Goal: Information Seeking & Learning: Find specific fact

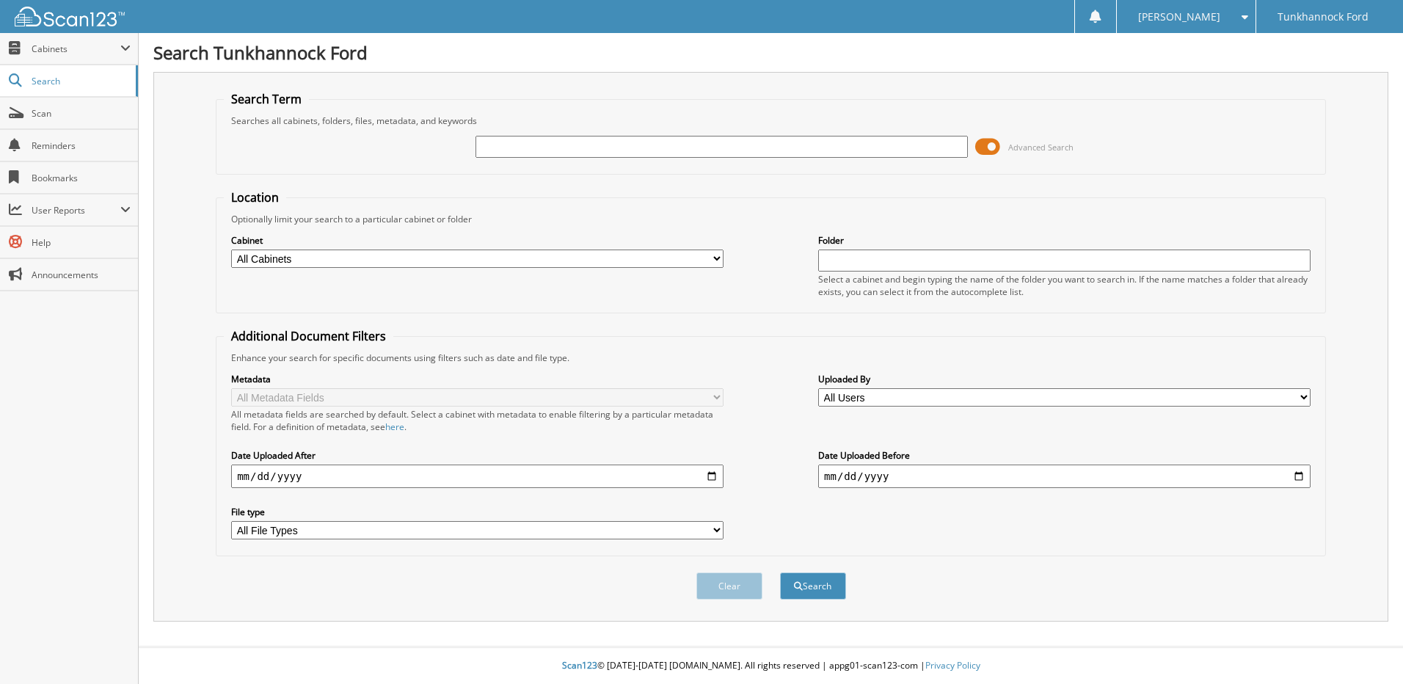
click at [591, 147] on input "text" at bounding box center [722, 147] width 492 height 22
type input "[US_VEHICLE_IDENTIFICATION_NUMBER]"
click at [780, 572] on button "Search" at bounding box center [813, 585] width 66 height 27
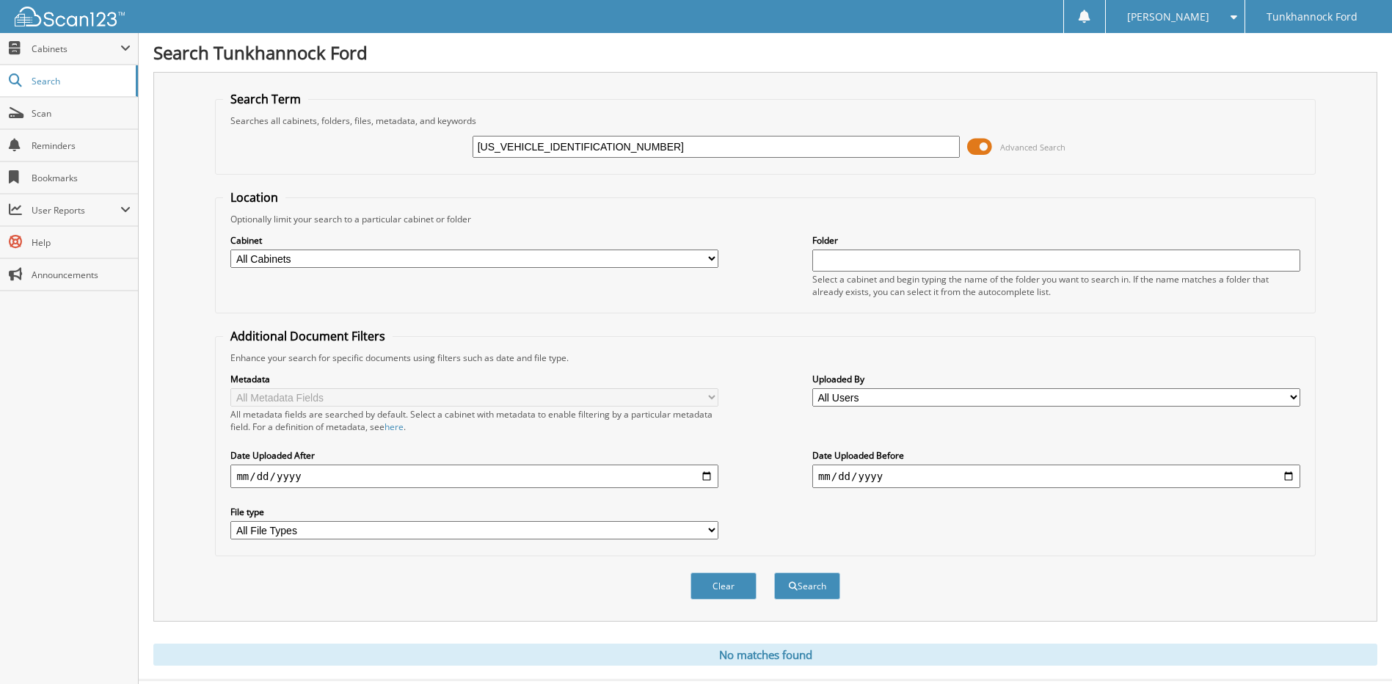
click at [619, 140] on input "[US_VEHICLE_IDENTIFICATION_NUMBER]" at bounding box center [717, 147] width 488 height 22
type input "[PERSON_NAME]"
click at [774, 572] on button "Search" at bounding box center [807, 585] width 66 height 27
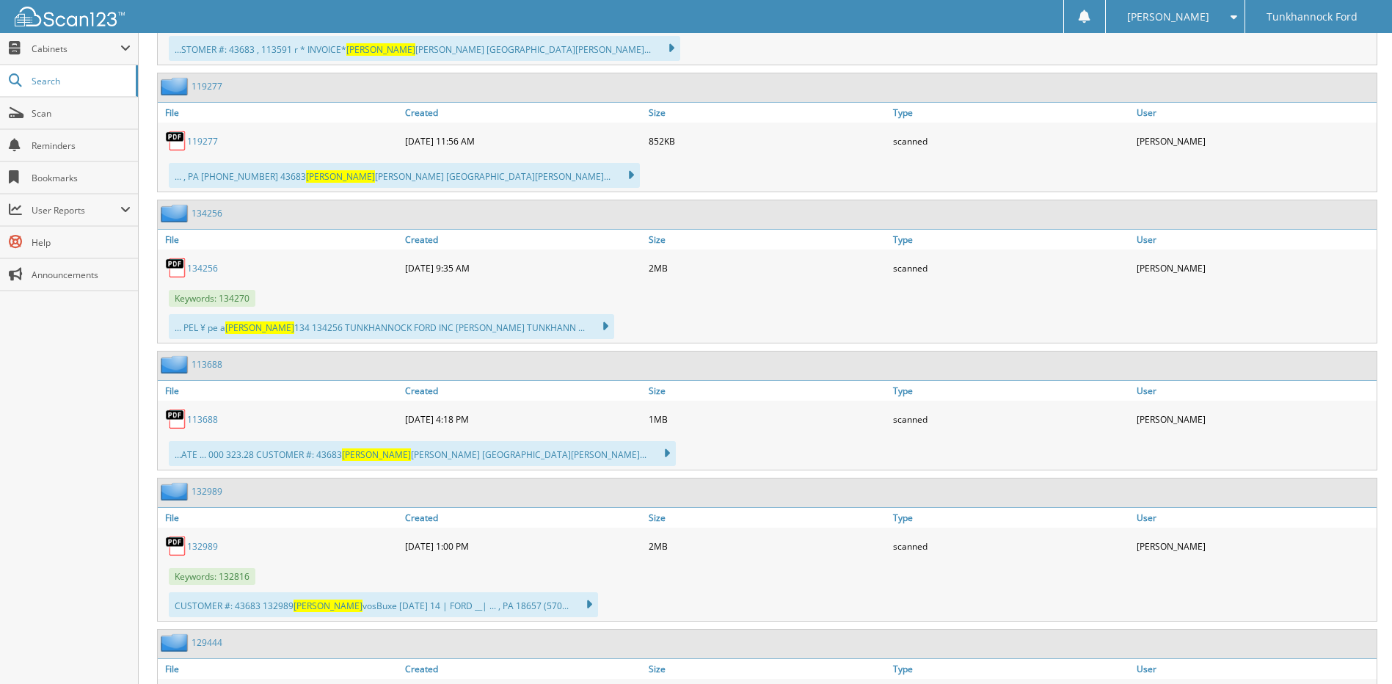
scroll to position [1761, 0]
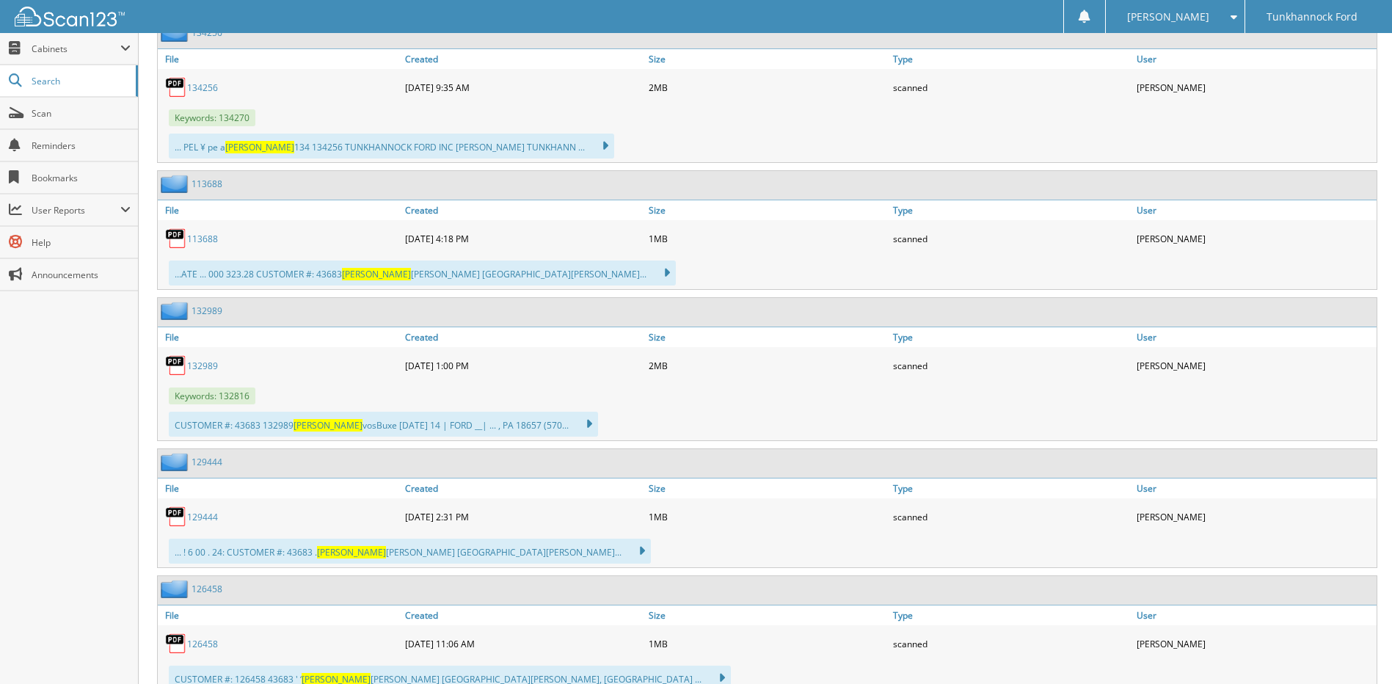
click at [203, 85] on link "134256" at bounding box center [202, 87] width 31 height 12
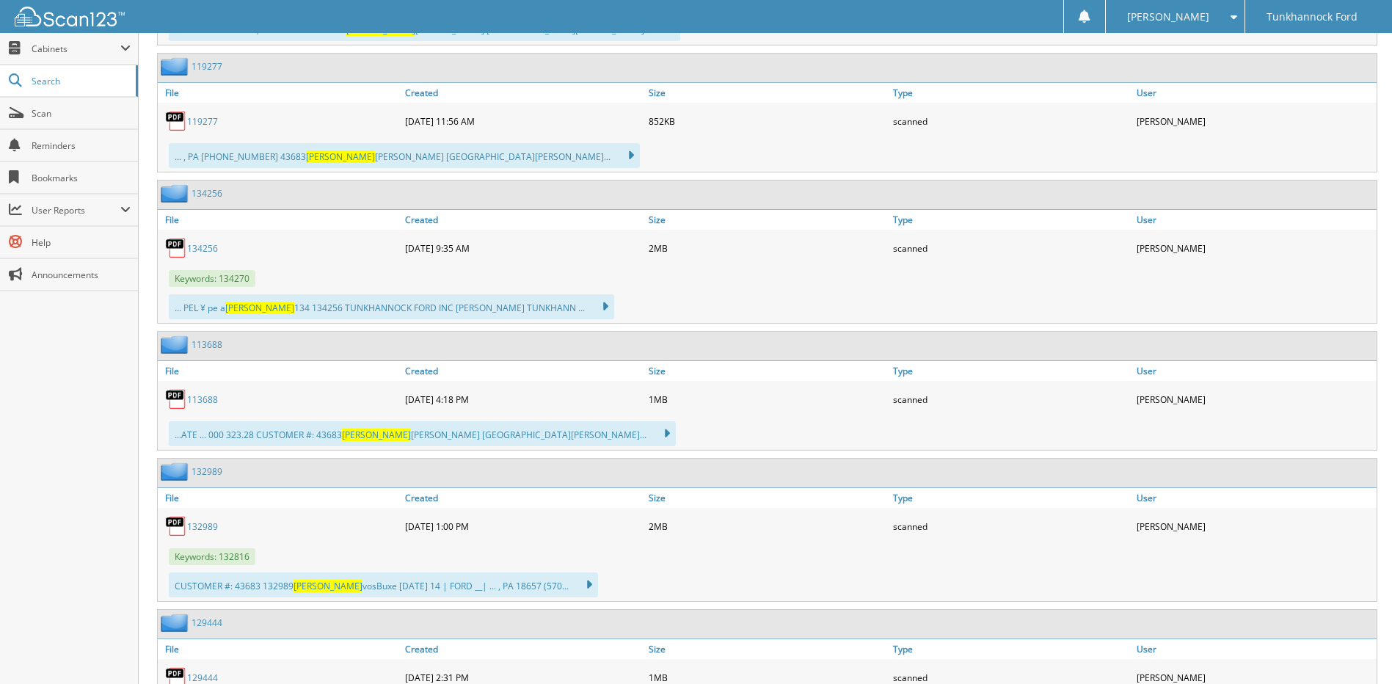
scroll to position [1394, 0]
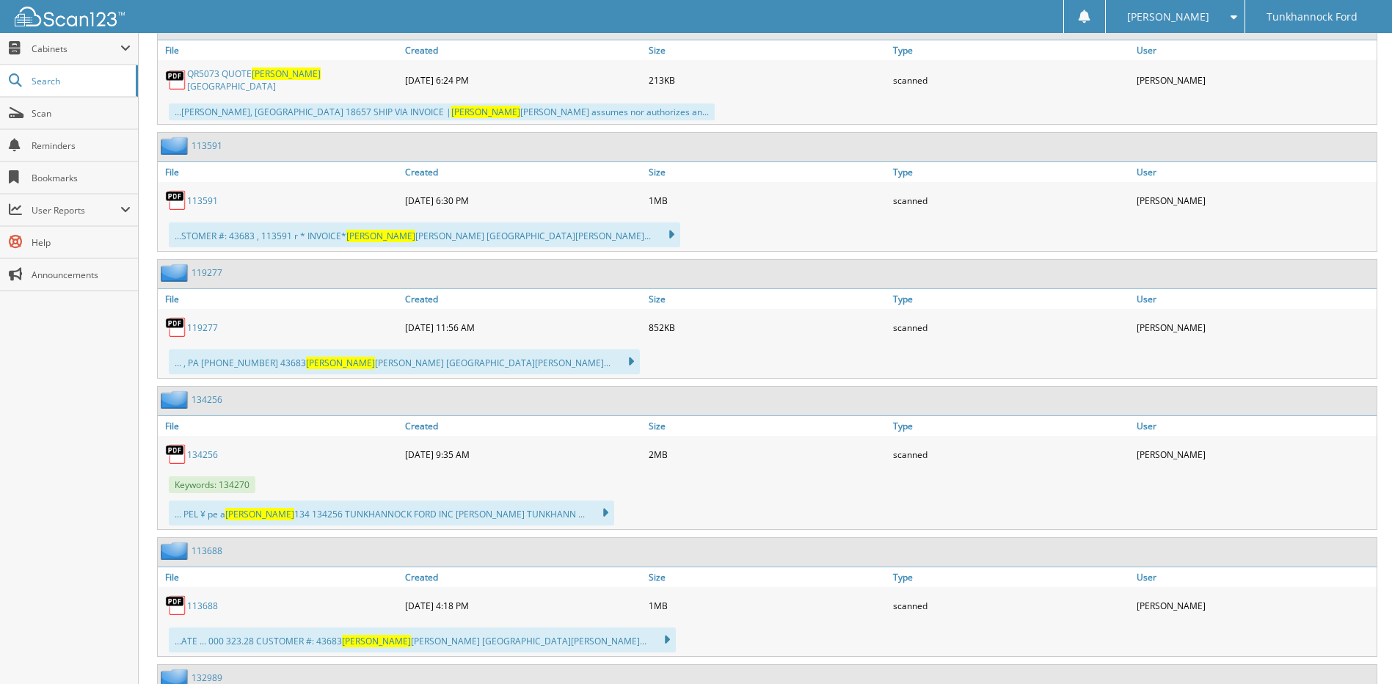
click at [205, 448] on link "134256" at bounding box center [202, 454] width 31 height 12
